Goal: Find contact information: Find contact information

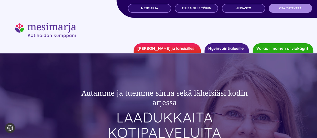
click at [285, 7] on span "OTA YHTEYTTÄ" at bounding box center [290, 9] width 22 height 4
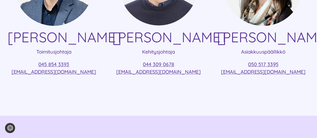
scroll to position [175, 0]
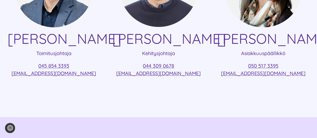
drag, startPoint x: 90, startPoint y: 74, endPoint x: 18, endPoint y: 72, distance: 72.1
click at [18, 72] on p "045 854 3393 ville.vuolukka@mesimarjasi.fi" at bounding box center [54, 69] width 93 height 15
copy link "ville.vuolukka@mesimarjasi.fi"
